Goal: Task Accomplishment & Management: Manage account settings

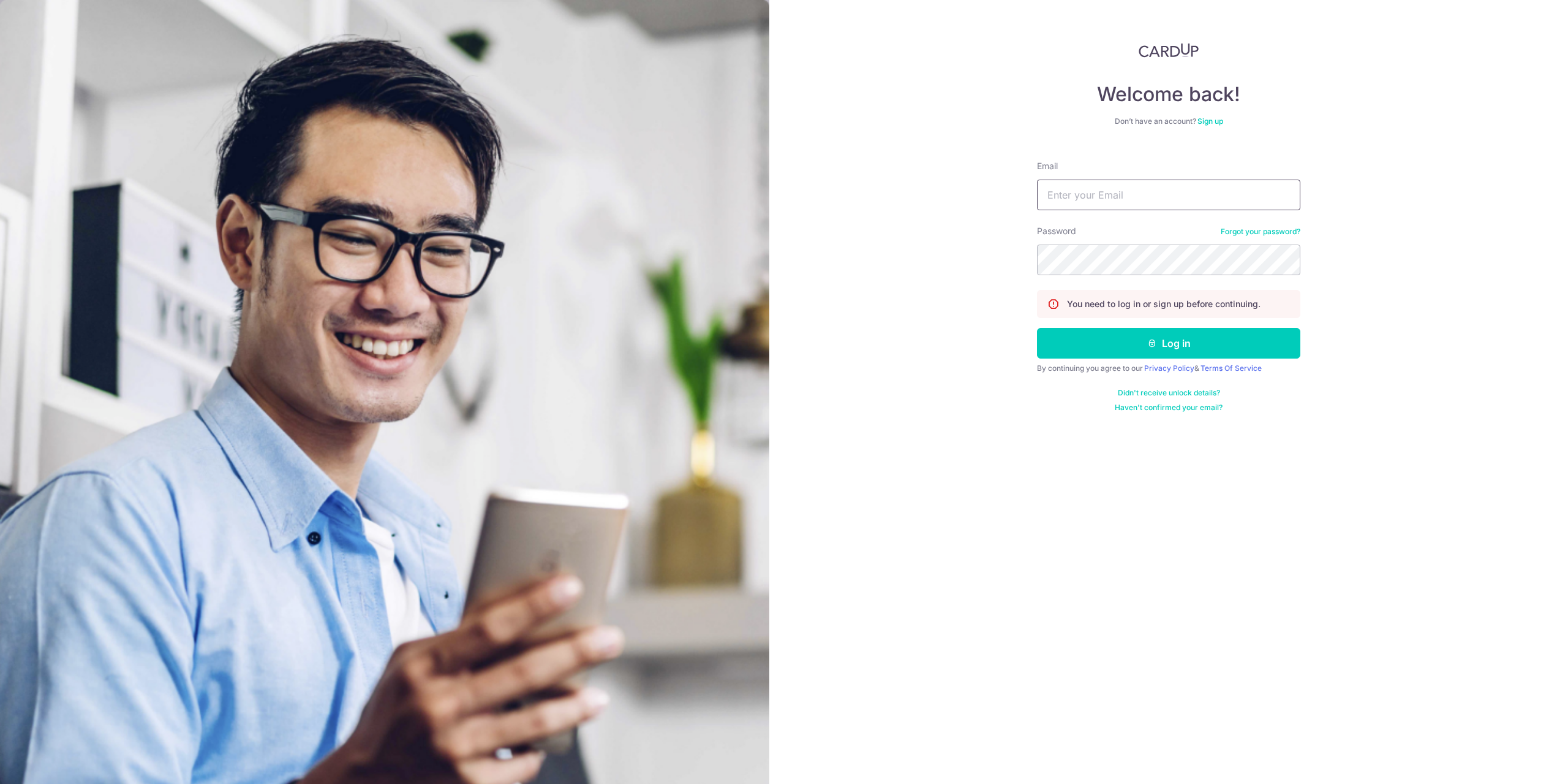
click at [1083, 195] on input "Email" at bounding box center [1168, 195] width 263 height 30
type input "[EMAIL_ADDRESS][DOMAIN_NAME]"
click at [1037, 328] on button "Log in" at bounding box center [1168, 342] width 263 height 30
